Goal: Find specific page/section: Find specific page/section

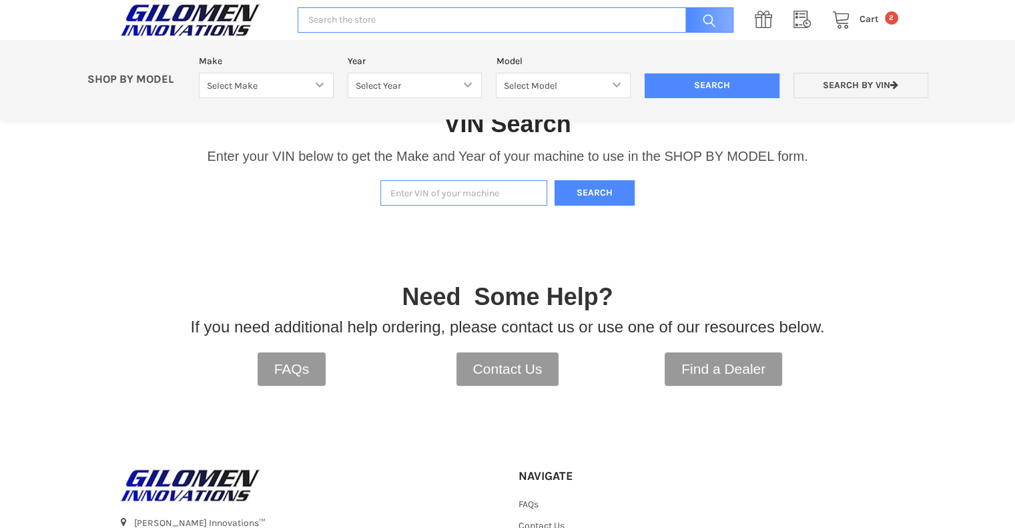
click at [415, 189] on input "Enter VIN of your machine" at bounding box center [464, 193] width 167 height 26
paste input "[US_VEHICLE_IDENTIFICATION_NUMBER]"
type input "[US_VEHICLE_IDENTIFICATION_NUMBER]"
click at [599, 194] on button "Search" at bounding box center [595, 193] width 80 height 26
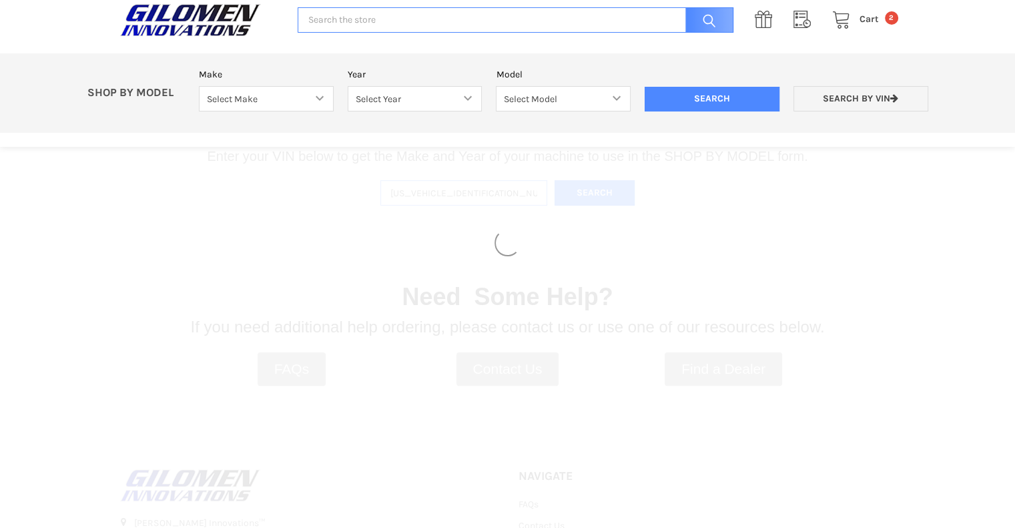
select select "330"
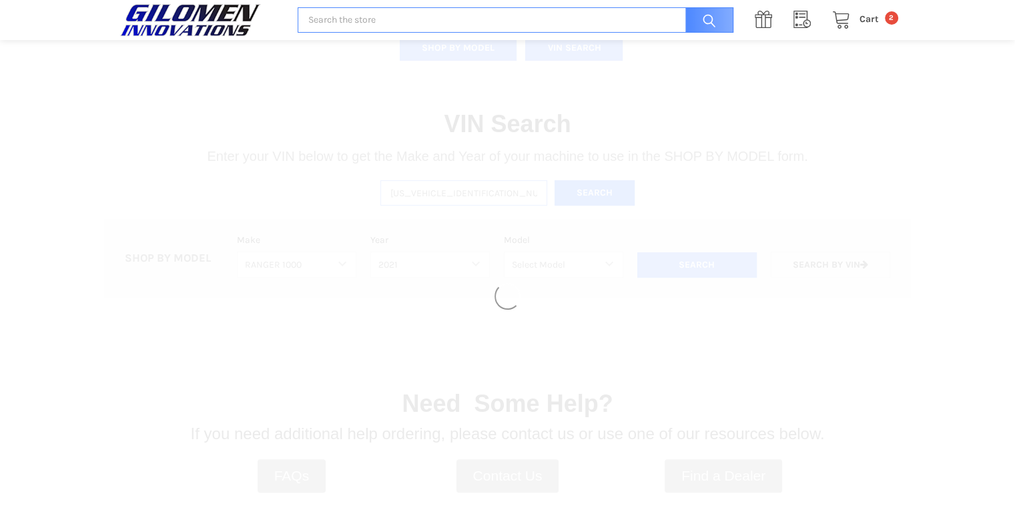
select select "408"
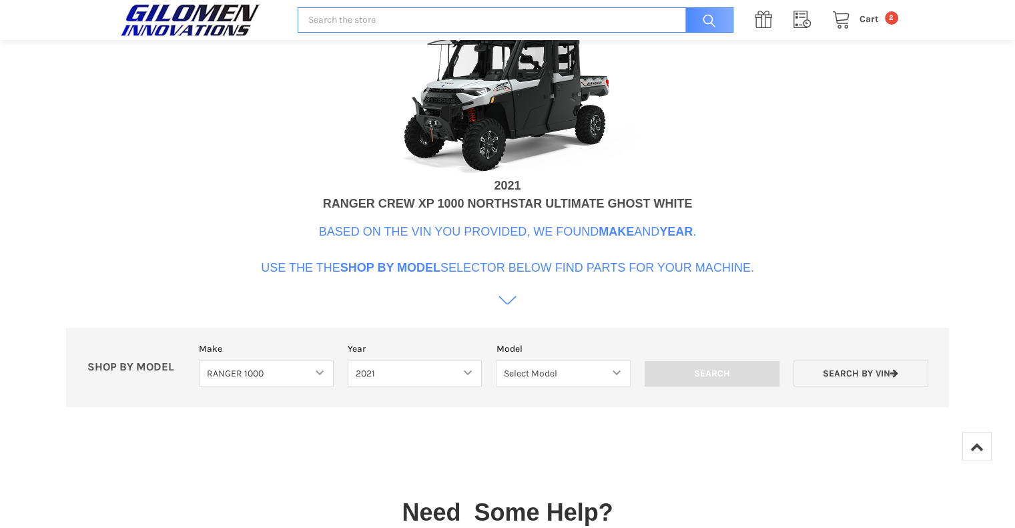
scroll to position [531, 0]
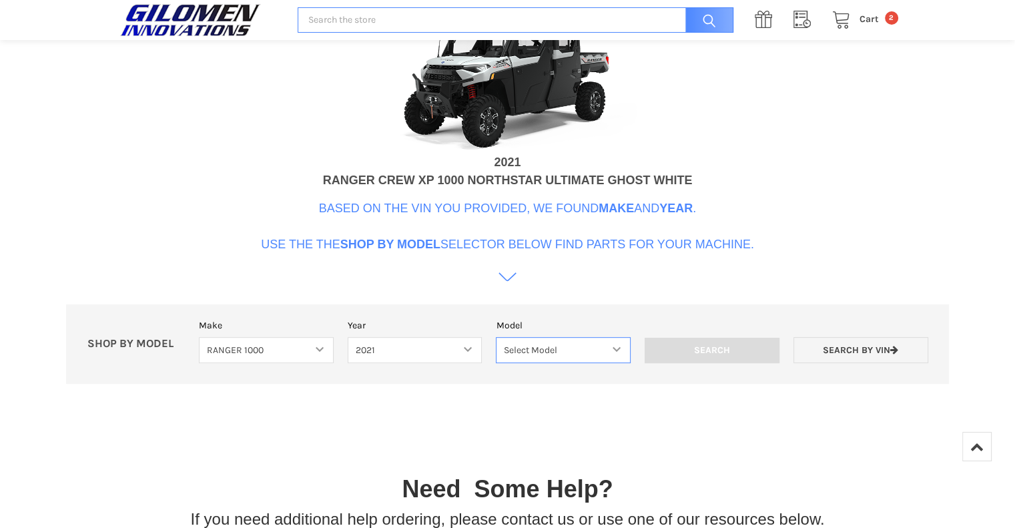
click at [610, 337] on select "Select Model Ranger 1000 Basic 61 HP SOHC Ranger 1000 Crew Basic 61 HP SOHC Ran…" at bounding box center [563, 350] width 135 height 26
select select "435"
click at [496, 337] on select "Select Model Ranger 1000 Basic 61 HP SOHC Ranger 1000 Crew Basic 61 HP SOHC Ran…" at bounding box center [563, 350] width 135 height 26
click at [702, 338] on input "Search" at bounding box center [712, 350] width 135 height 25
